Goal: Find specific page/section: Find specific page/section

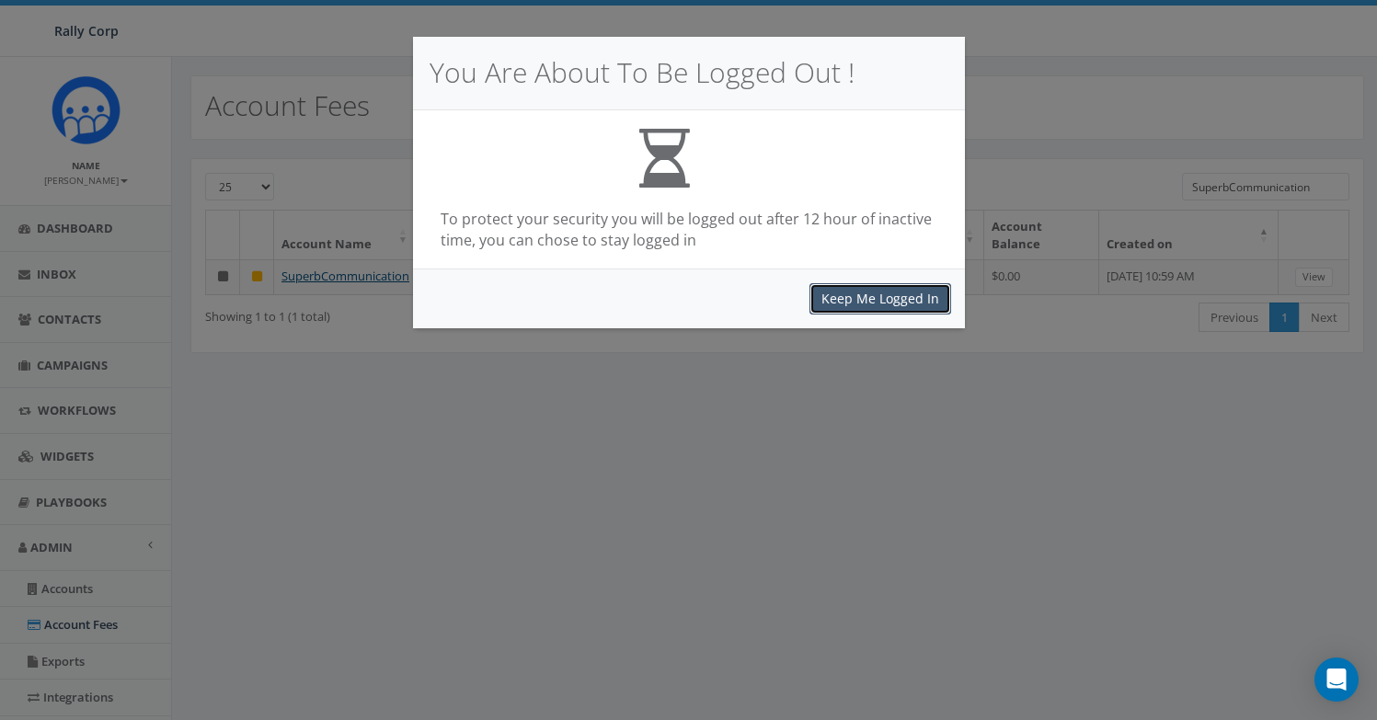
click at [913, 301] on button "Keep Me Logged In" at bounding box center [881, 298] width 142 height 31
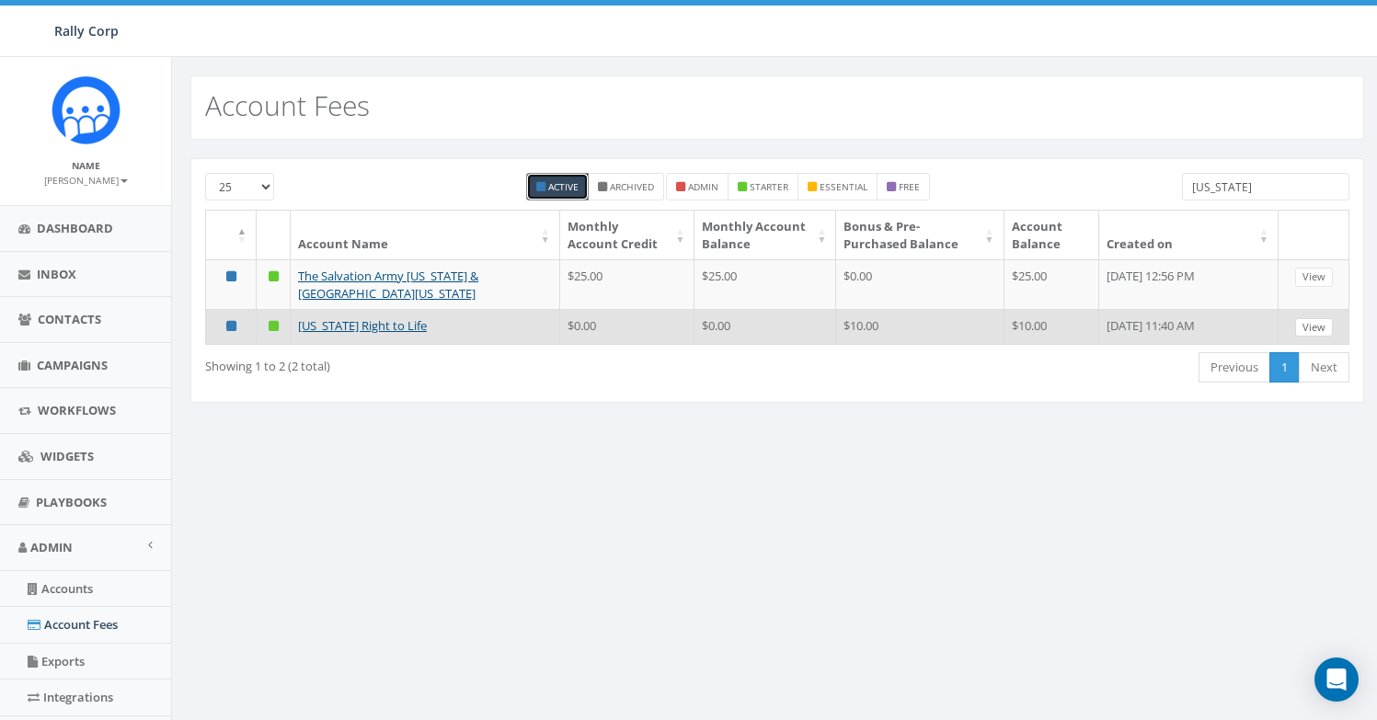
type input "[US_STATE]"
click at [1315, 329] on link "View" at bounding box center [1314, 327] width 38 height 19
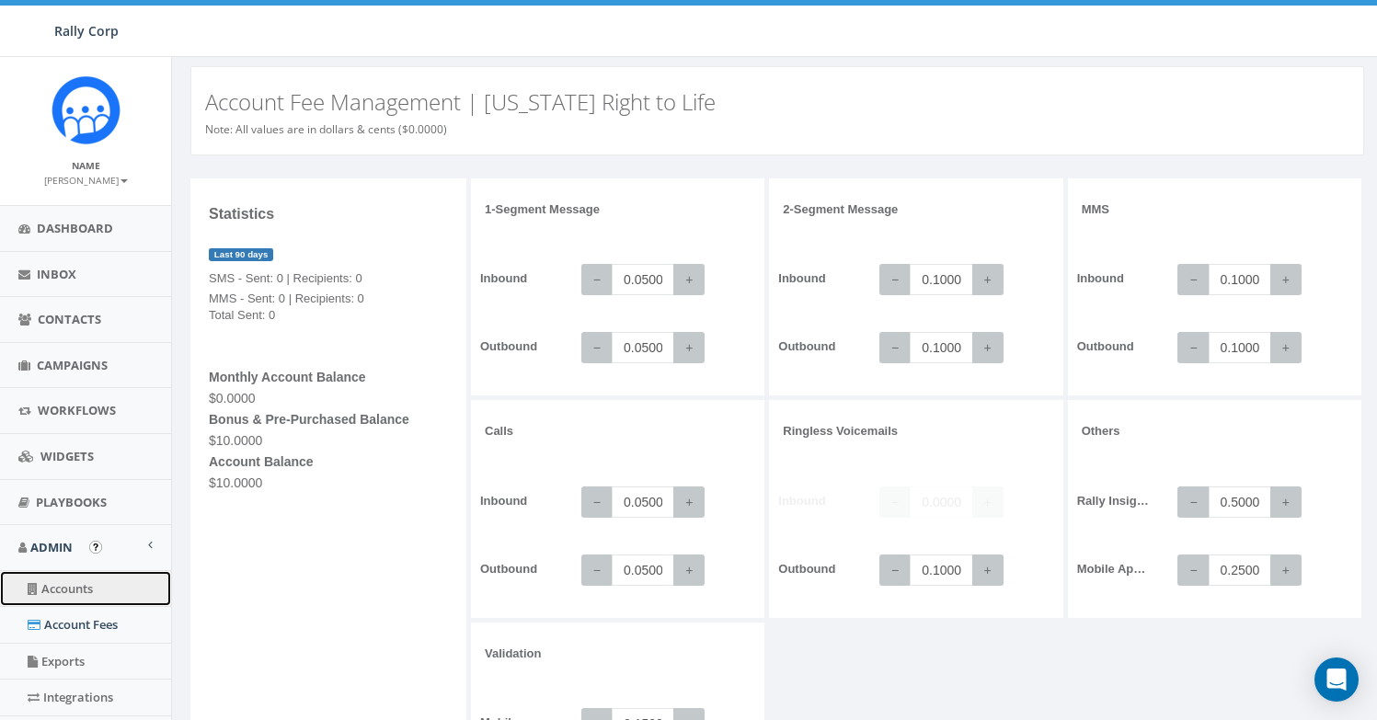
click at [77, 580] on link "Accounts" at bounding box center [85, 589] width 171 height 36
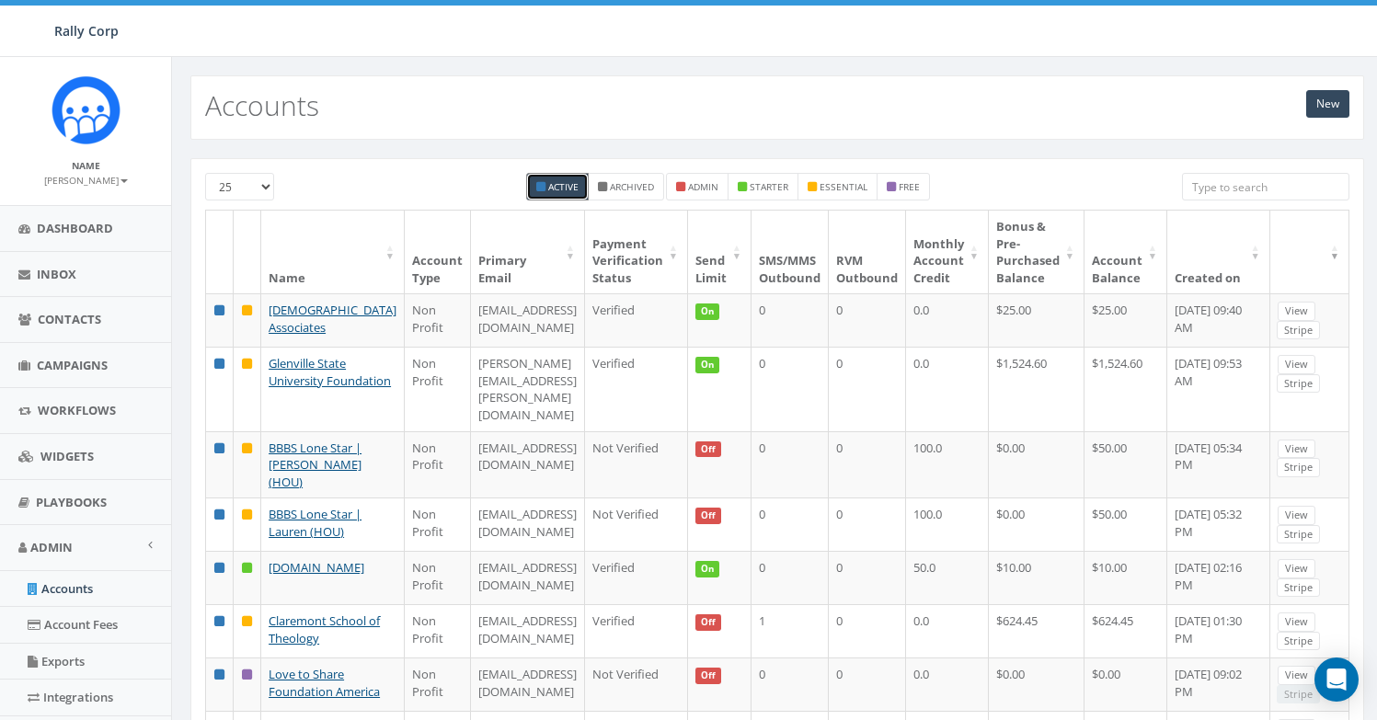
click at [1229, 192] on input "search" at bounding box center [1265, 187] width 167 height 28
paste input "Wisconsin"
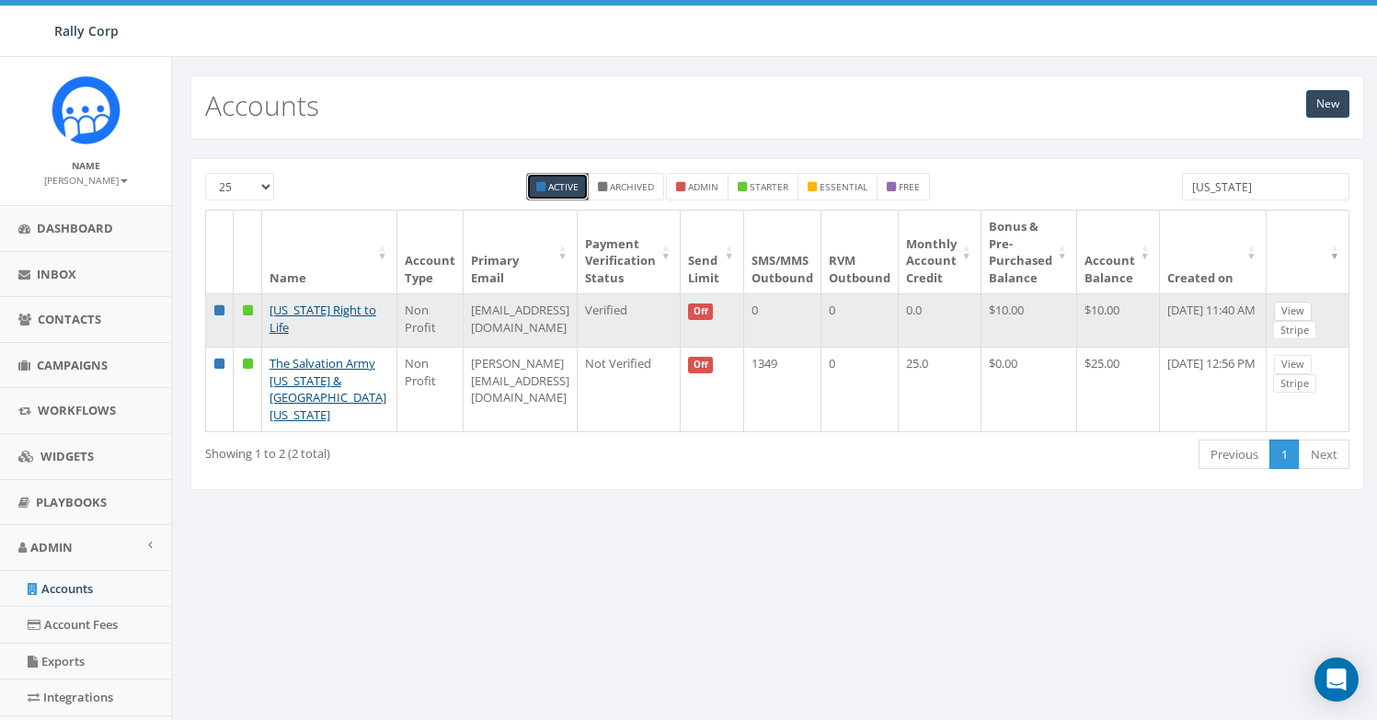
type input "Wisconsin"
click at [1298, 311] on link "View" at bounding box center [1293, 311] width 38 height 19
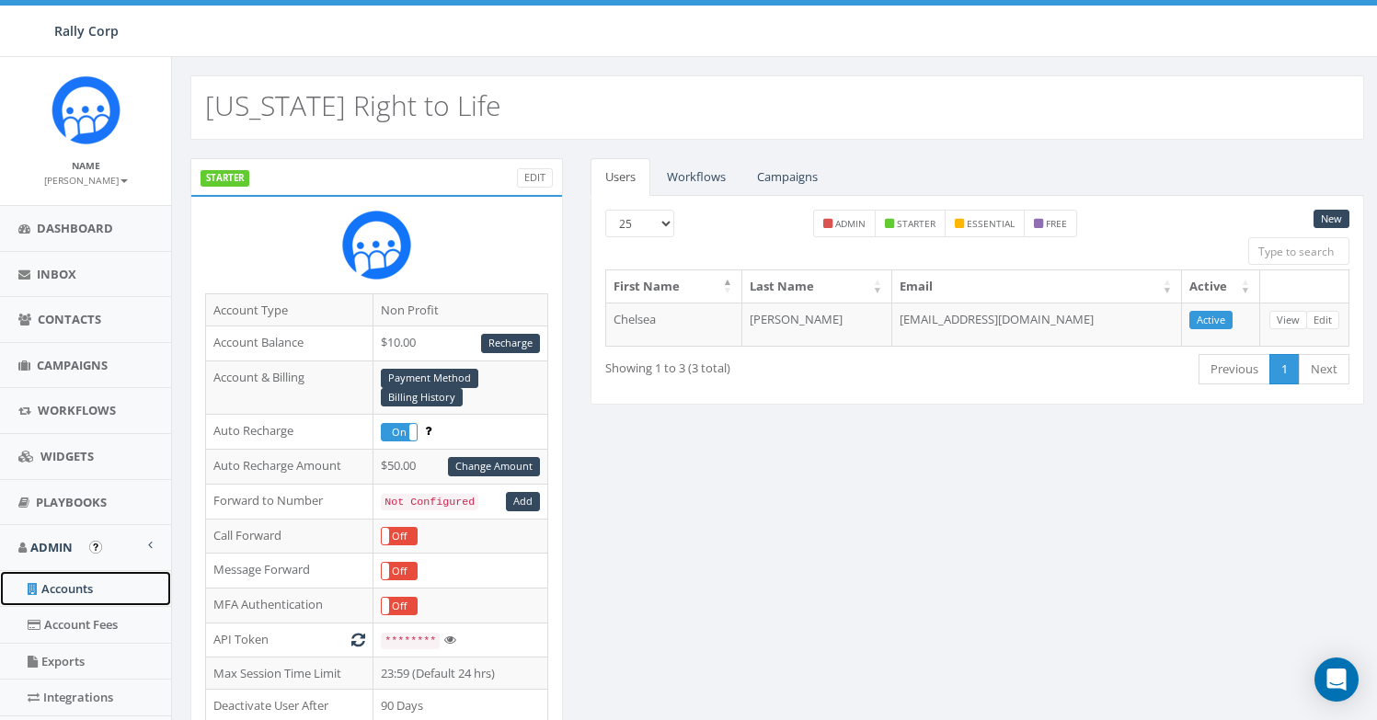
click at [50, 585] on link "Accounts" at bounding box center [85, 589] width 171 height 36
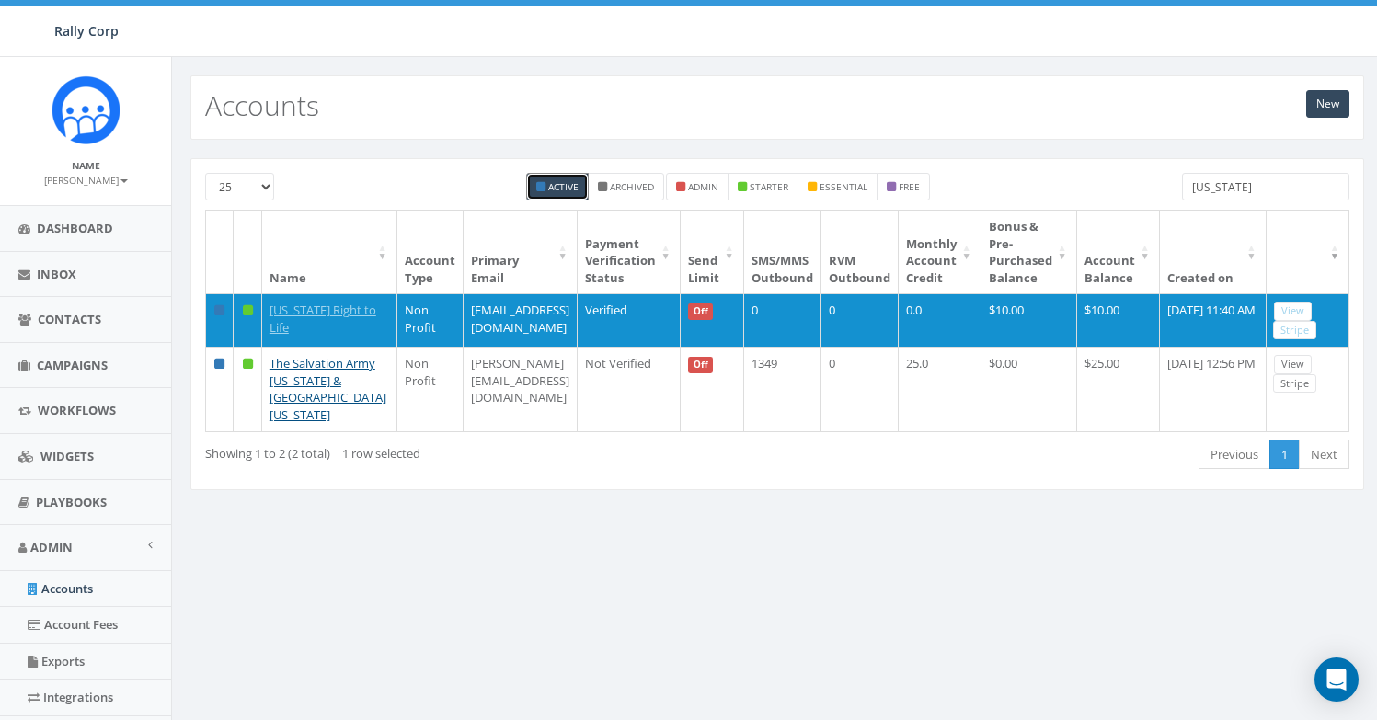
click at [1227, 192] on input "[US_STATE]" at bounding box center [1265, 187] width 167 height 28
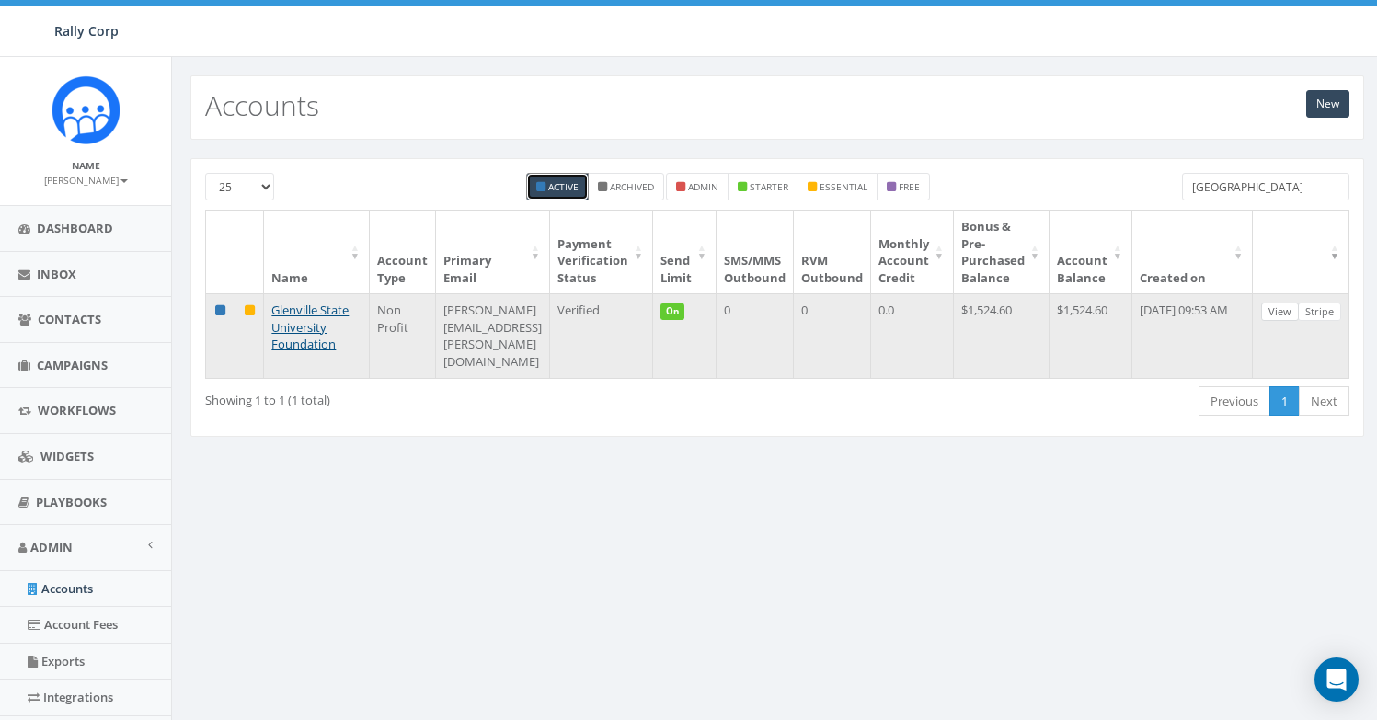
type input "[GEOGRAPHIC_DATA]"
click at [1299, 306] on link "View" at bounding box center [1280, 312] width 38 height 19
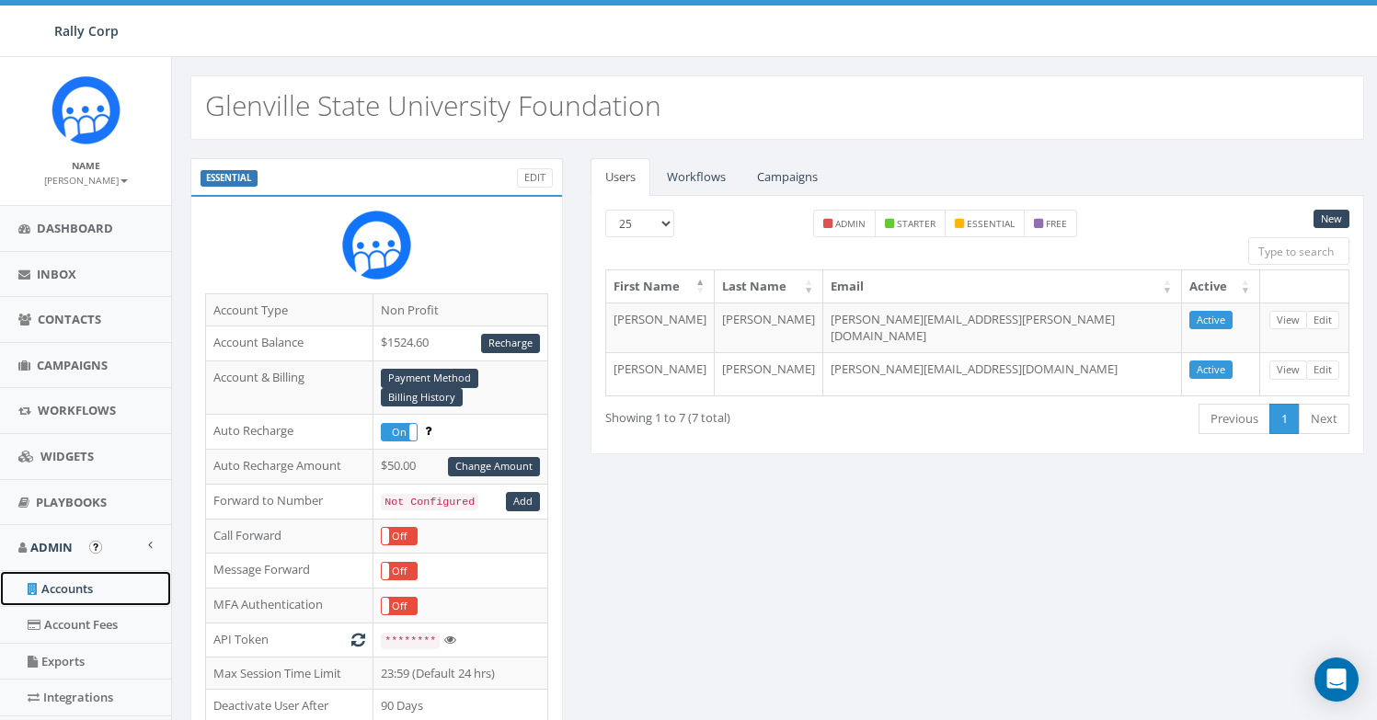
click at [101, 583] on link "Accounts" at bounding box center [85, 589] width 171 height 36
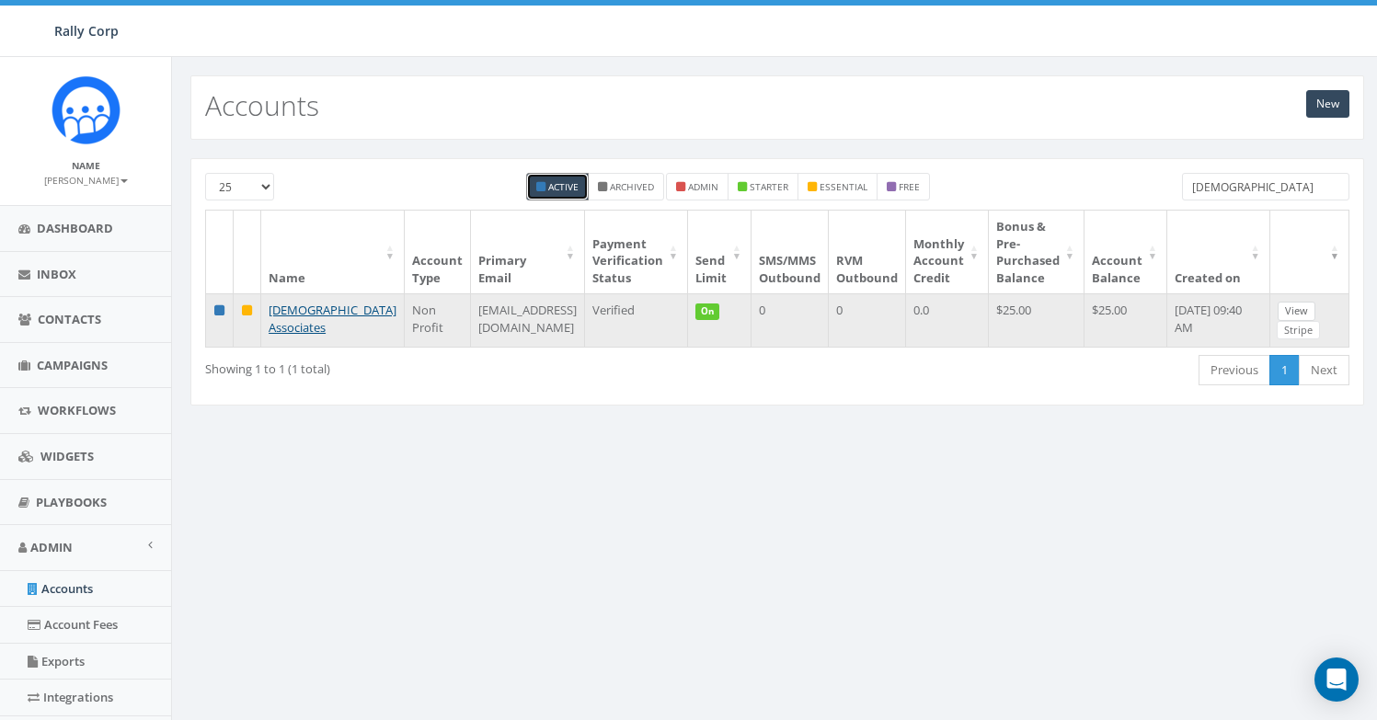
type input "Franciscan"
click at [1307, 306] on link "View" at bounding box center [1297, 311] width 38 height 19
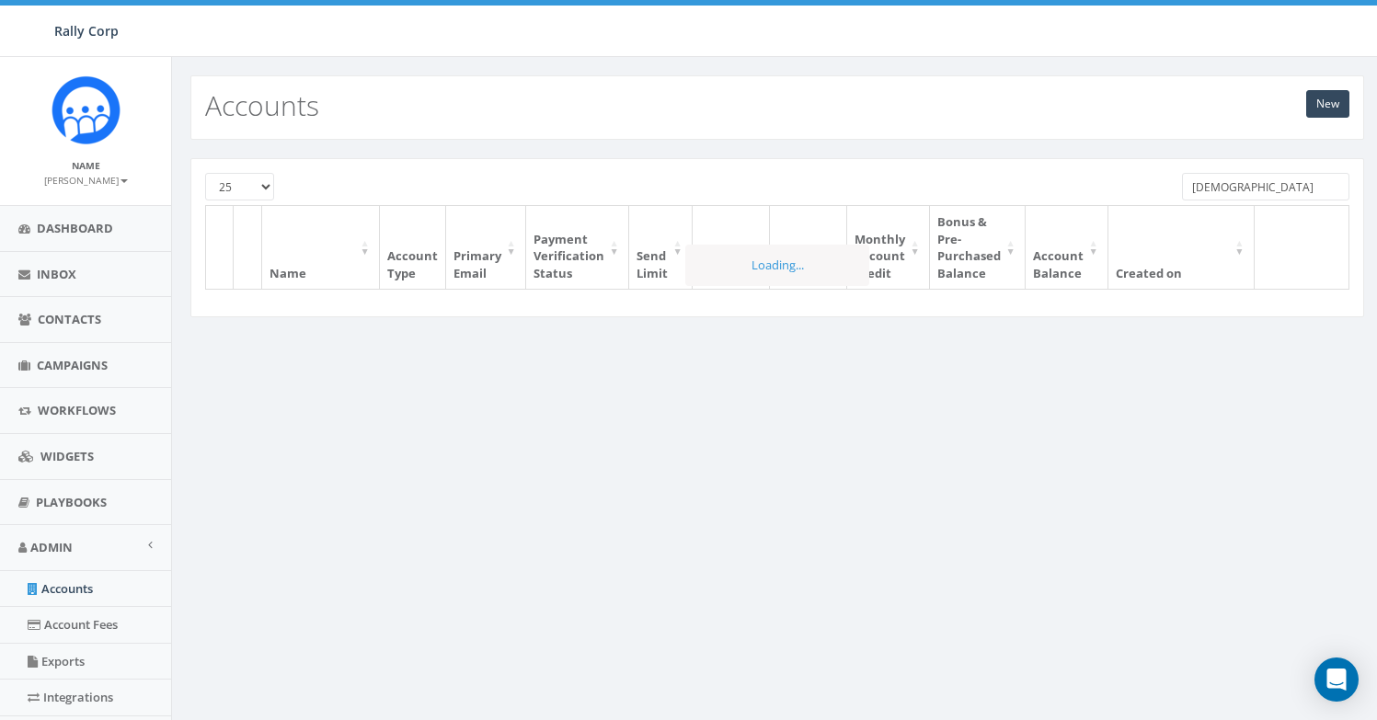
click at [1235, 191] on input "Franciscan" at bounding box center [1265, 187] width 167 height 28
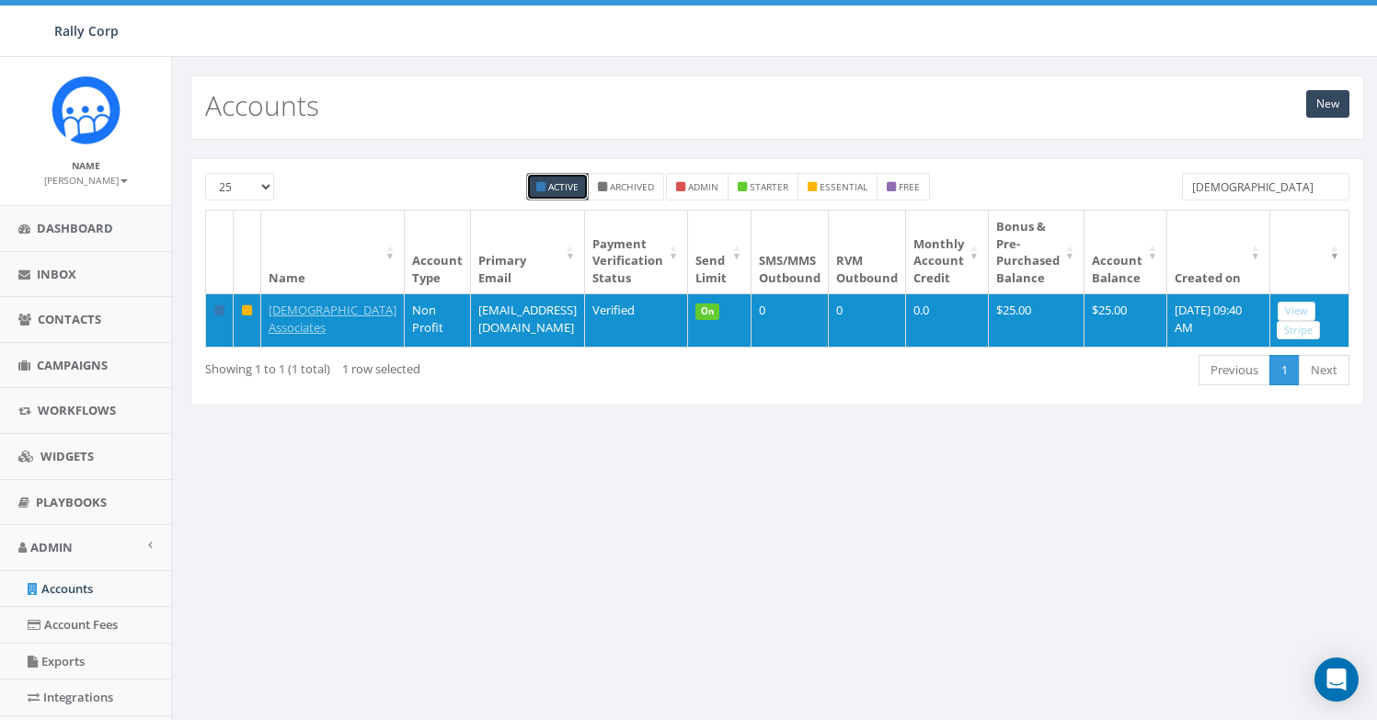
paste input "Melanoma"
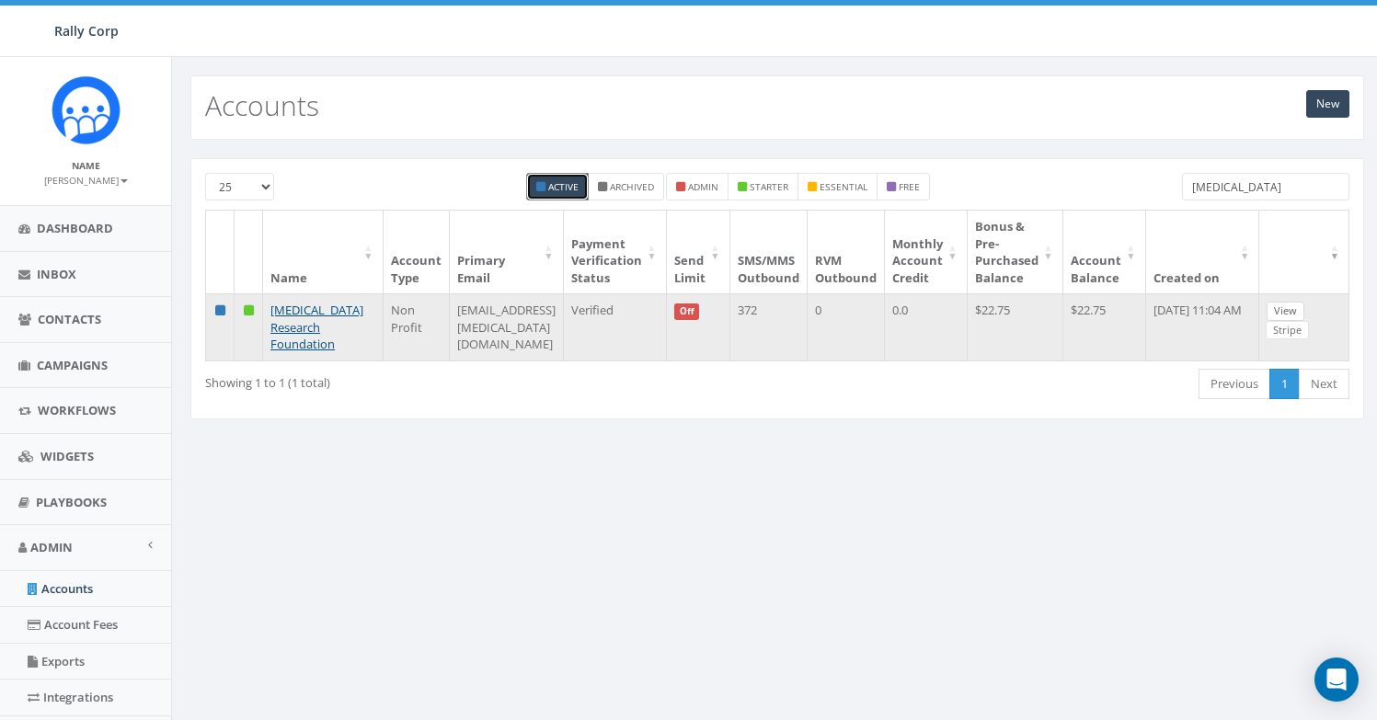
type input "[MEDICAL_DATA]"
click at [1292, 316] on link "View" at bounding box center [1286, 311] width 38 height 19
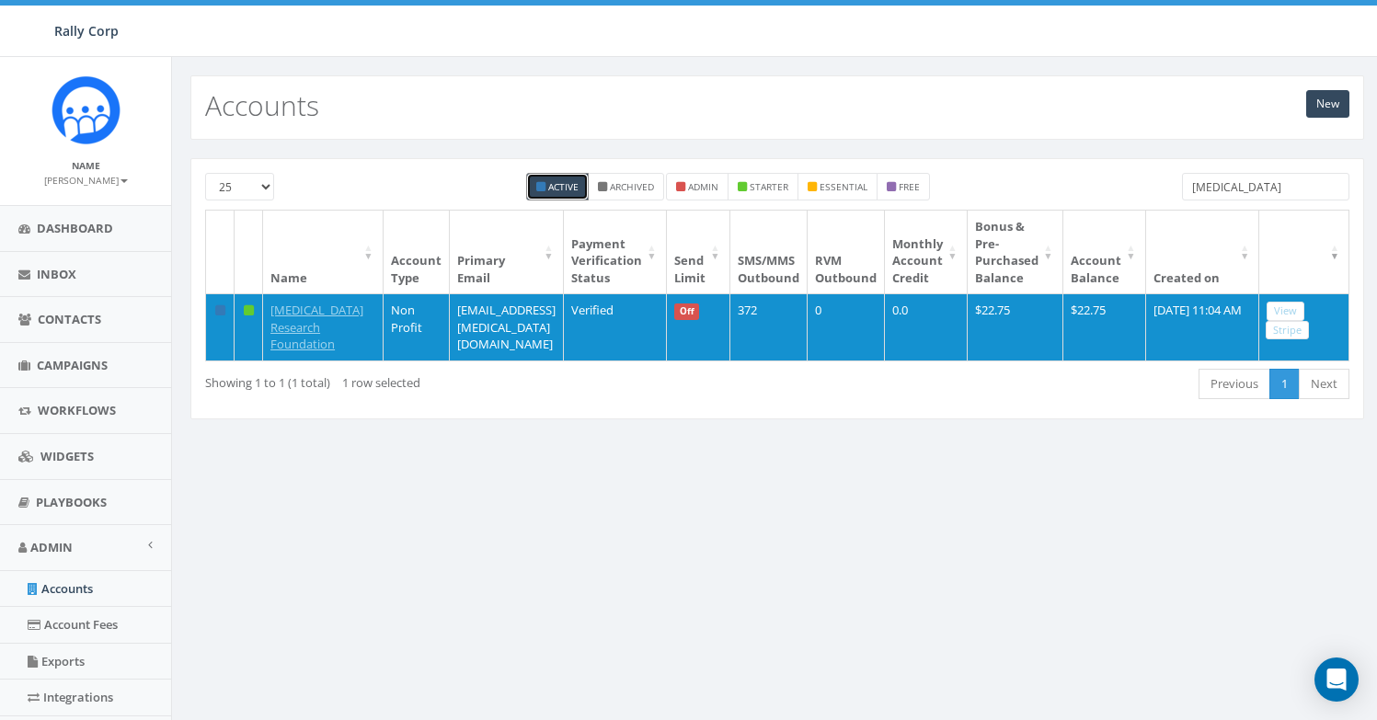
click at [1215, 186] on input "[MEDICAL_DATA]" at bounding box center [1265, 187] width 167 height 28
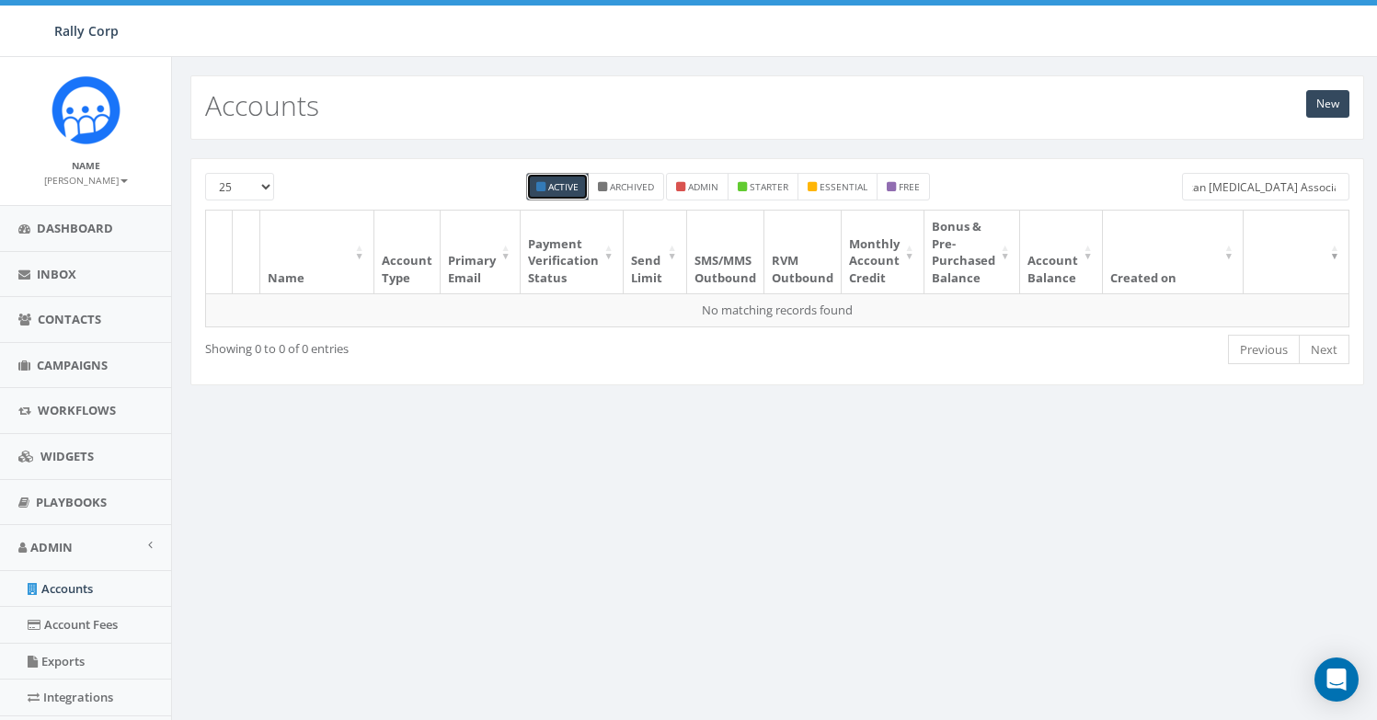
scroll to position [0, 33]
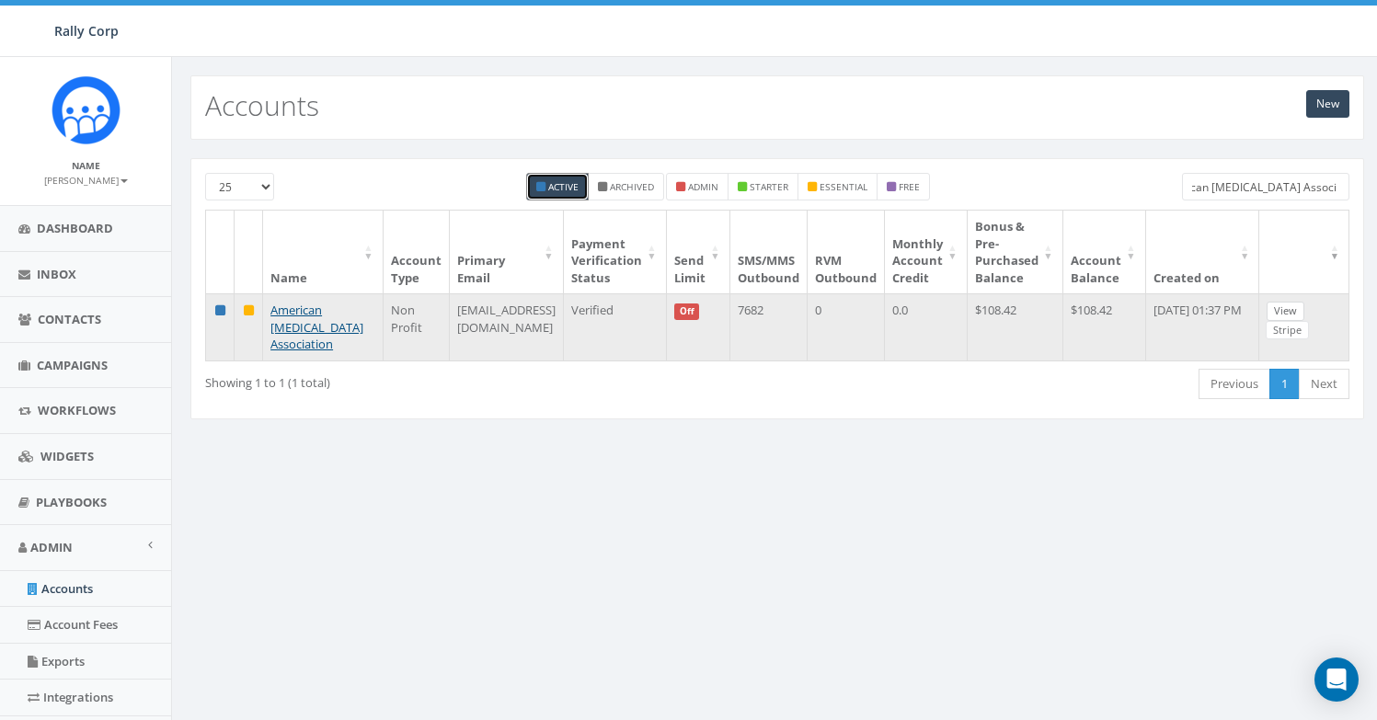
type input "American [MEDICAL_DATA] Association"
click at [1279, 304] on link "View" at bounding box center [1286, 311] width 38 height 19
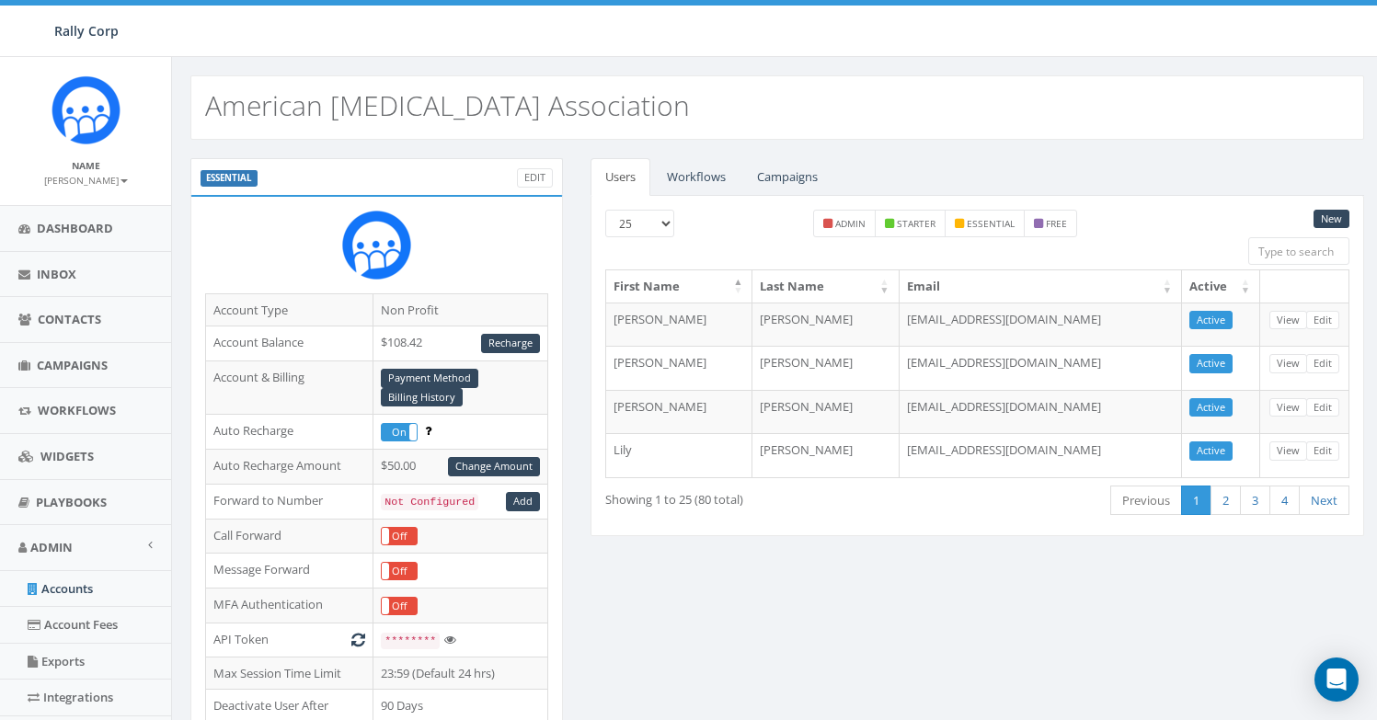
click at [960, 580] on div "ESSENTIAL Edit Account Type Non Profit Account Balance $108.42 Recharge Account…" at bounding box center [777, 731] width 1201 height 1147
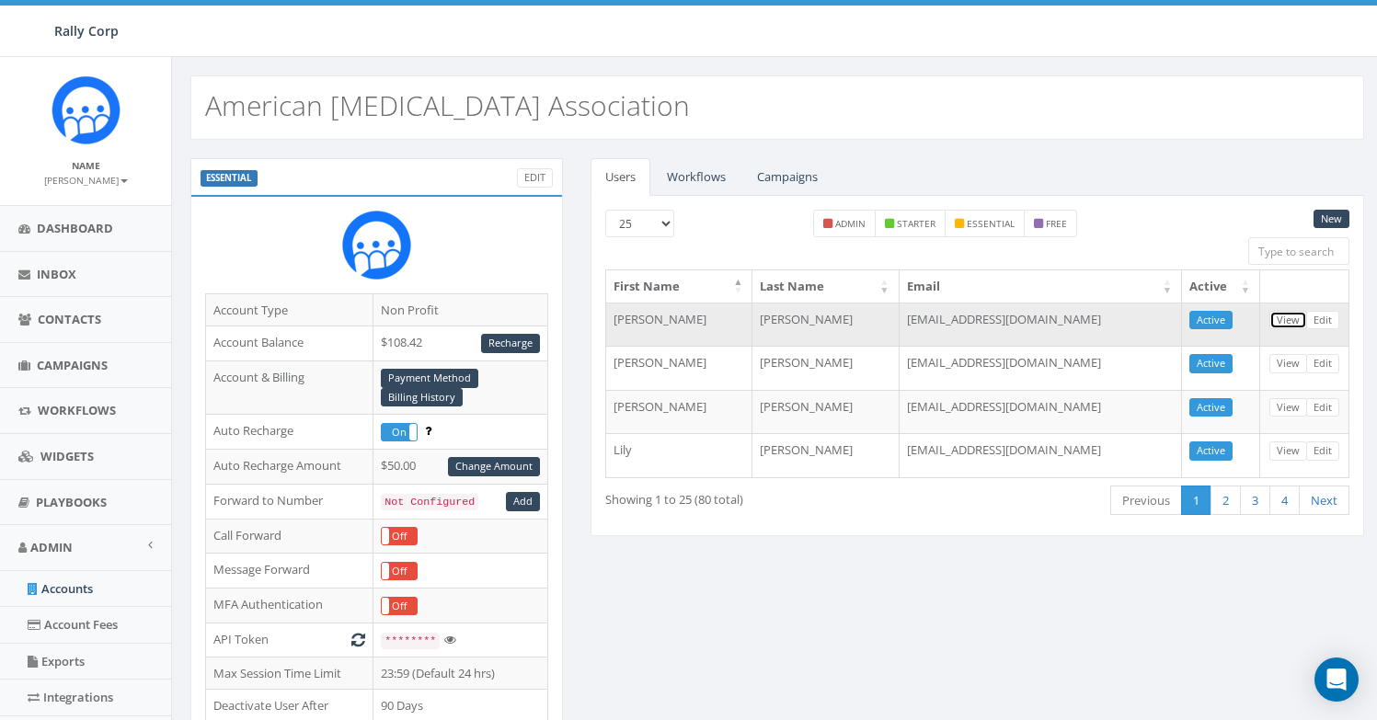
click at [1292, 322] on link "View" at bounding box center [1288, 320] width 38 height 19
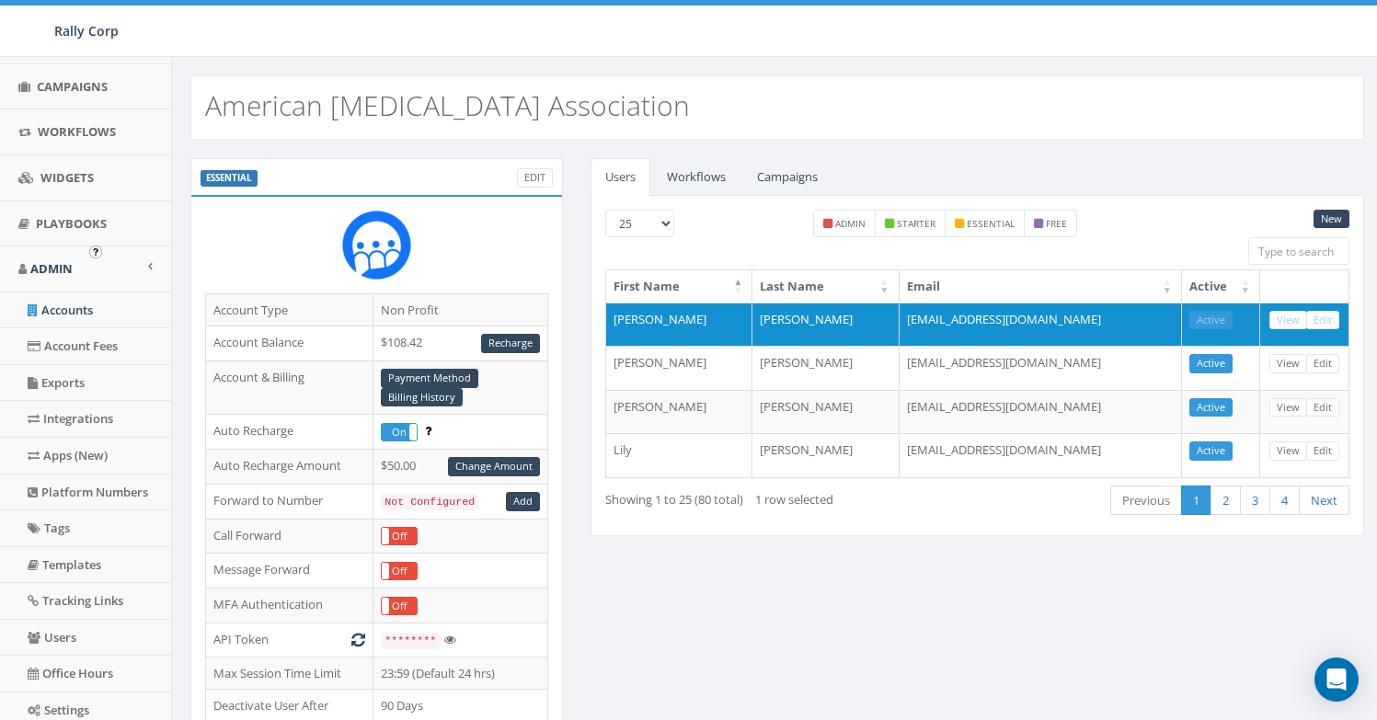
scroll to position [310, 0]
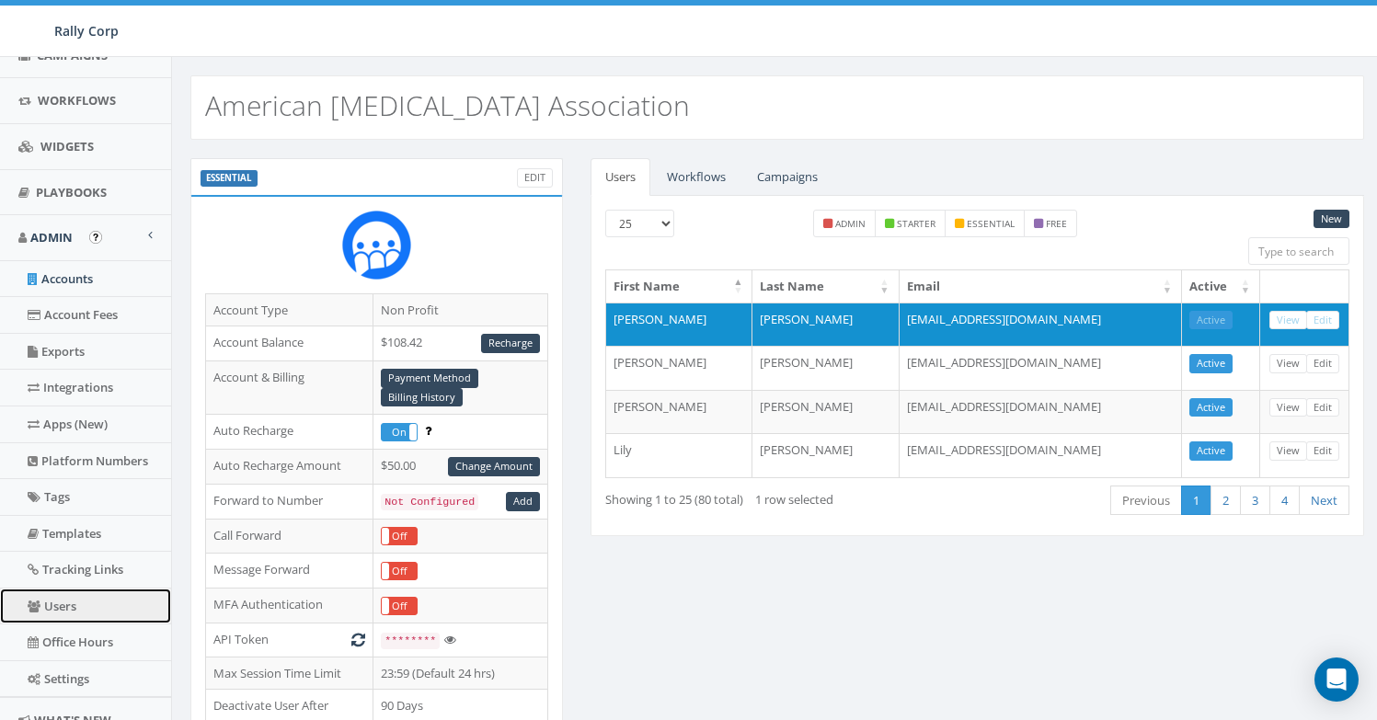
click at [93, 609] on link "Users" at bounding box center [85, 607] width 171 height 36
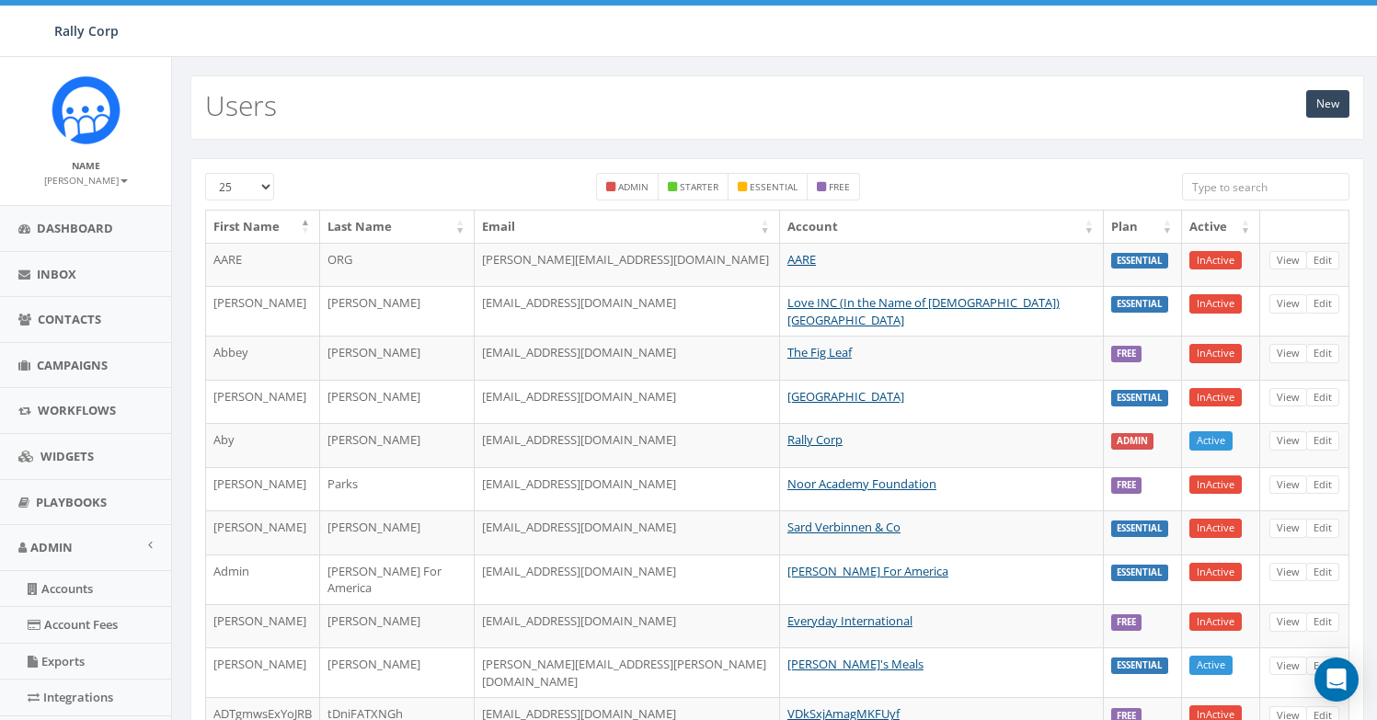
click at [1250, 190] on input "search" at bounding box center [1265, 187] width 167 height 28
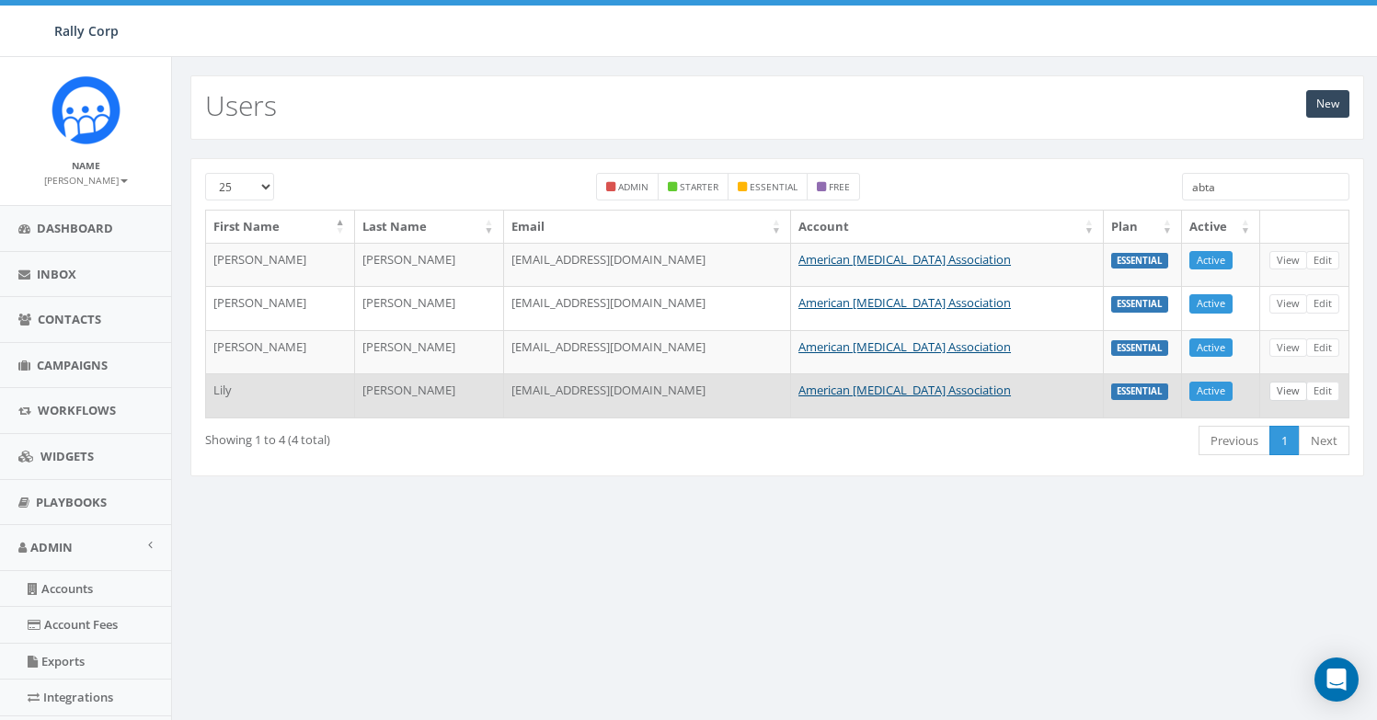
type input "abta"
click at [1282, 396] on link "View" at bounding box center [1288, 391] width 38 height 19
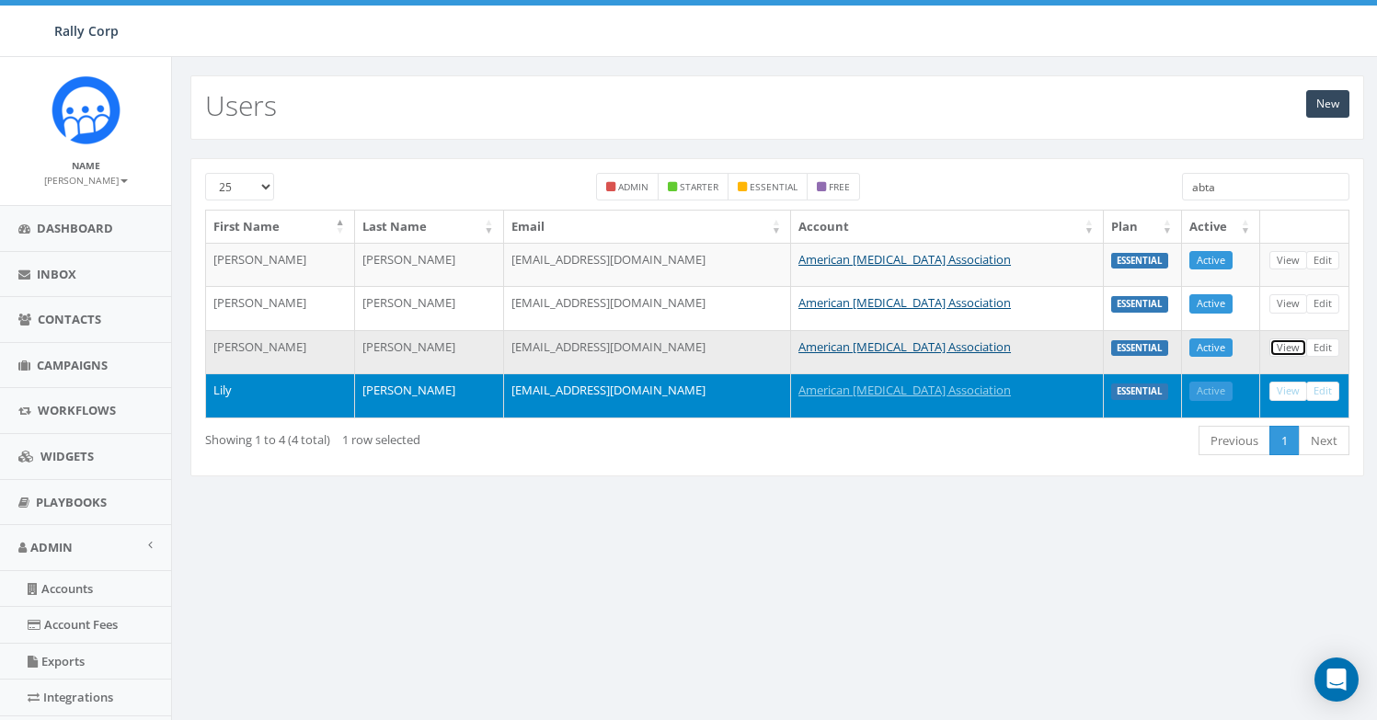
click at [1289, 354] on link "View" at bounding box center [1288, 348] width 38 height 19
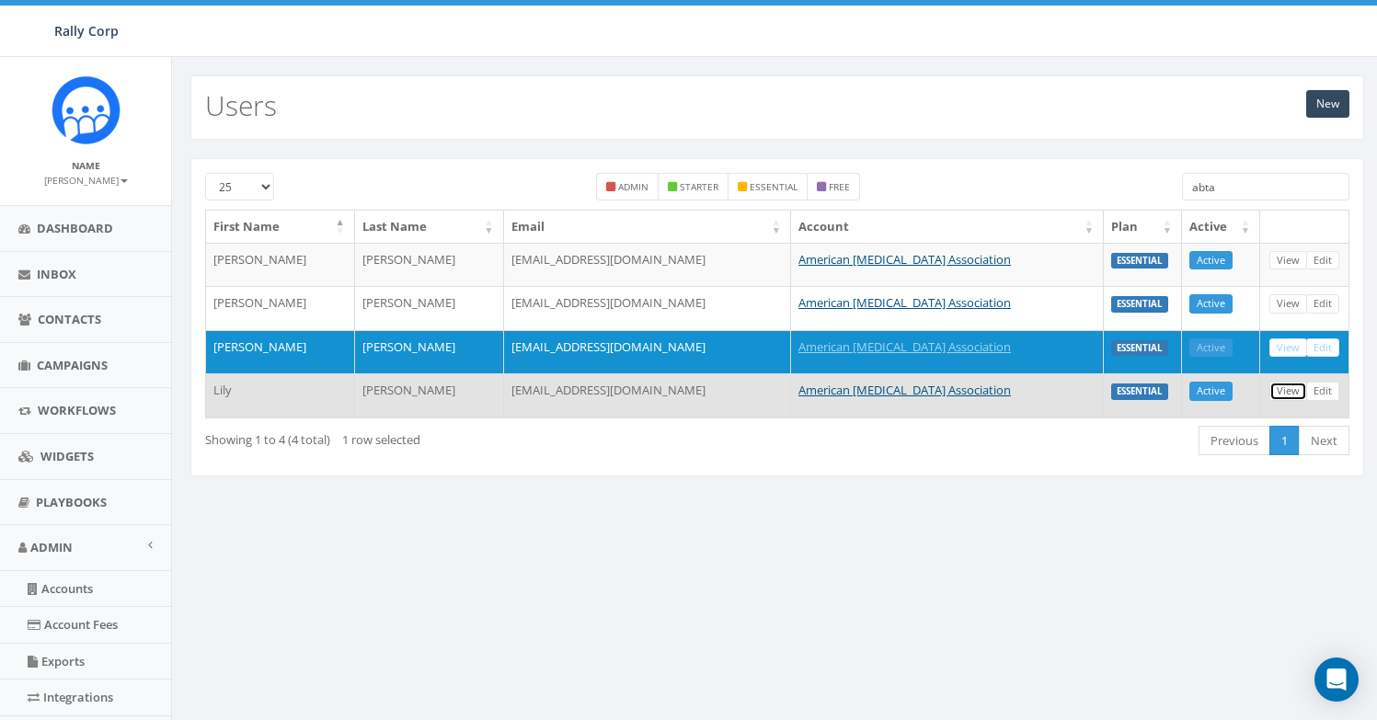
click at [1279, 394] on link "View" at bounding box center [1288, 391] width 38 height 19
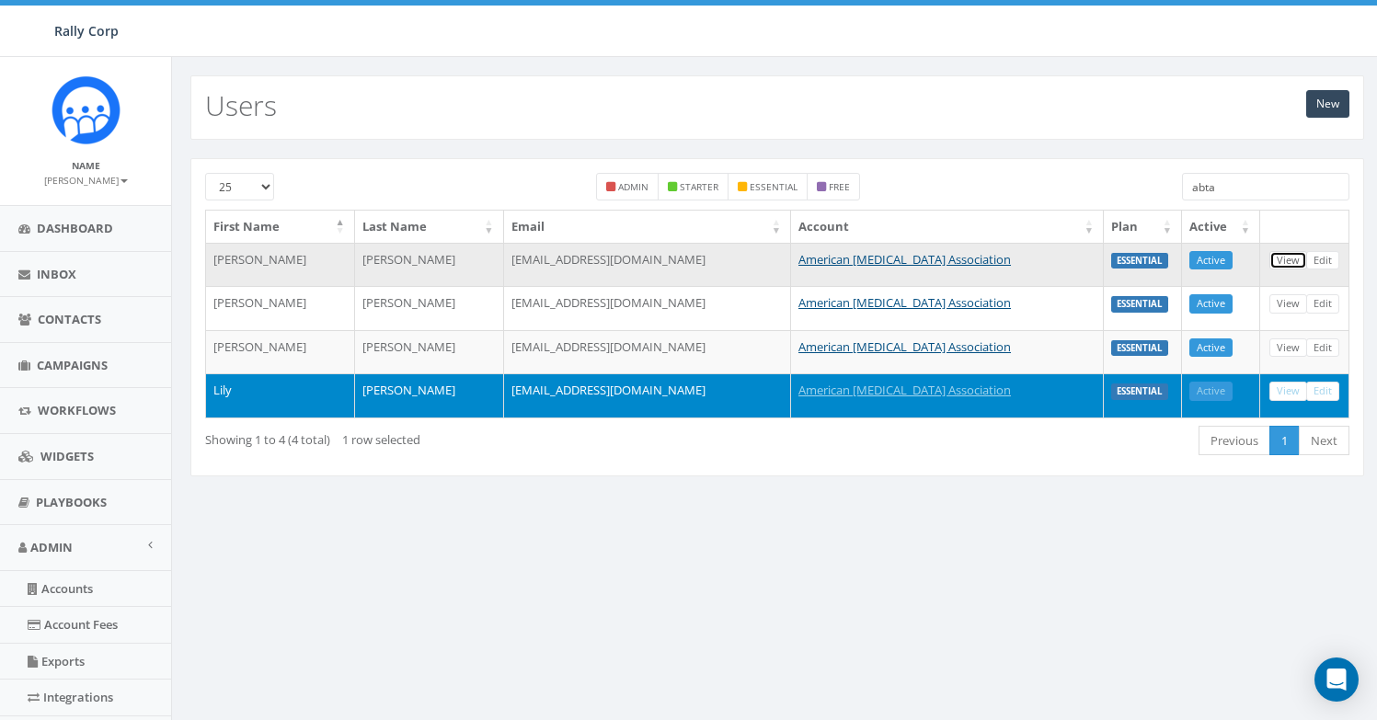
click at [1281, 257] on link "View" at bounding box center [1288, 260] width 38 height 19
